Goal: Information Seeking & Learning: Understand process/instructions

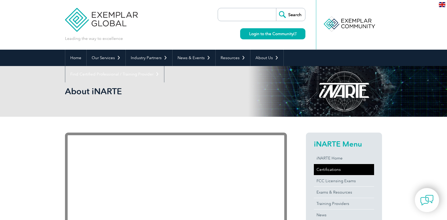
click at [331, 169] on link "Certifications" at bounding box center [344, 169] width 60 height 11
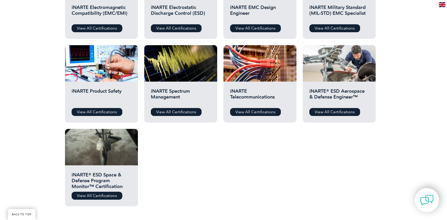
scroll to position [238, 0]
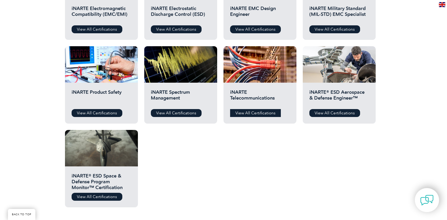
click at [248, 112] on link "View All Certifications" at bounding box center [255, 113] width 51 height 8
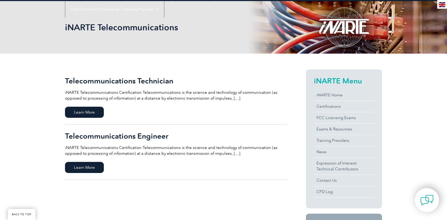
scroll to position [79, 0]
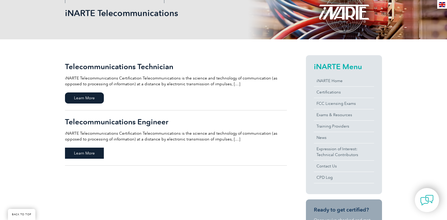
click at [95, 150] on span "Learn More" at bounding box center [84, 153] width 39 height 11
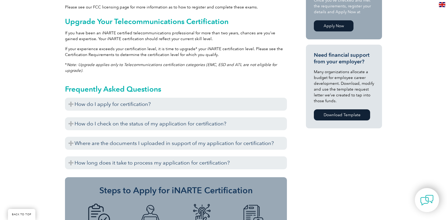
scroll to position [370, 0]
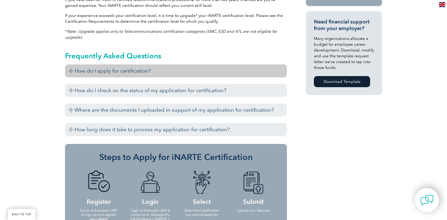
click at [147, 75] on h3 "How do I apply for certification?" at bounding box center [176, 70] width 222 height 13
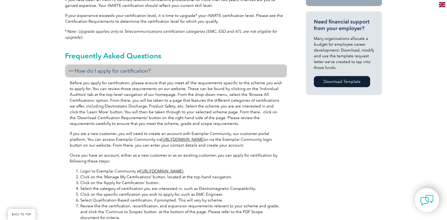
click at [146, 75] on h3 "How do I apply for certification?" at bounding box center [176, 70] width 222 height 13
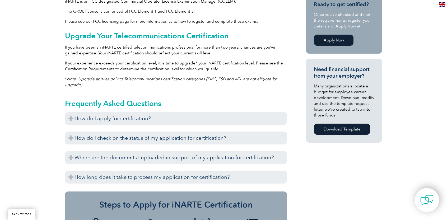
scroll to position [0, 0]
